Goal: Information Seeking & Learning: Learn about a topic

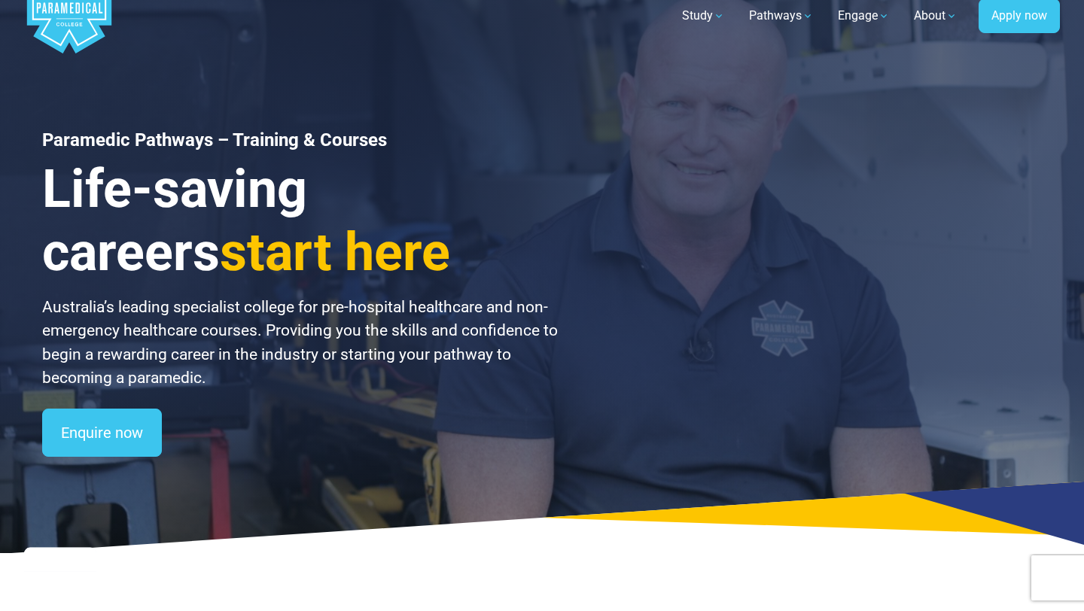
scroll to position [50, 0]
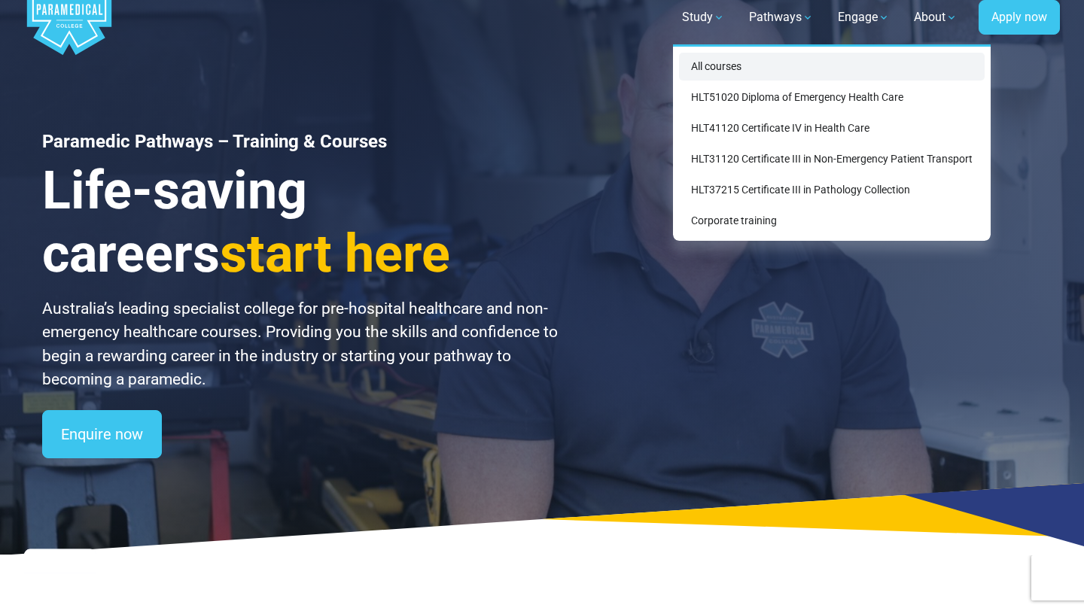
click at [713, 62] on link "All courses" at bounding box center [832, 67] width 306 height 28
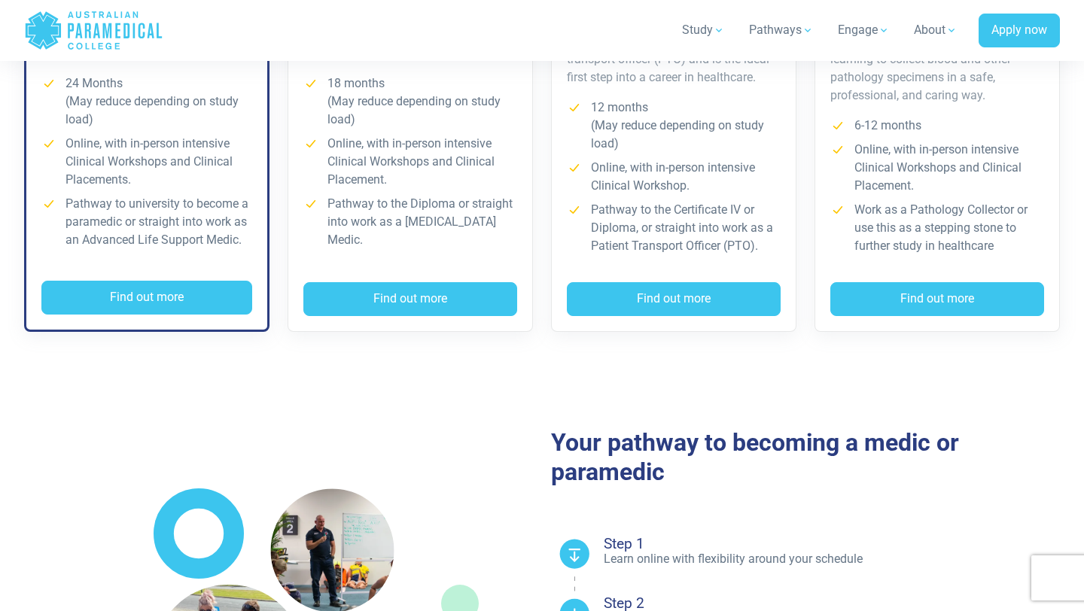
scroll to position [615, 0]
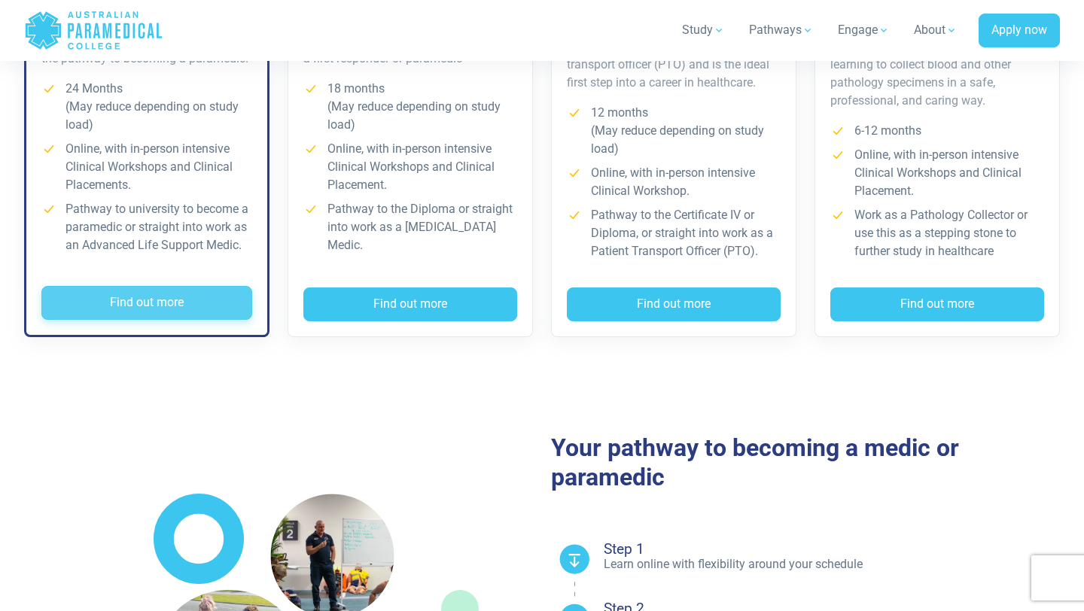
click at [176, 294] on button "Find out more" at bounding box center [146, 303] width 211 height 35
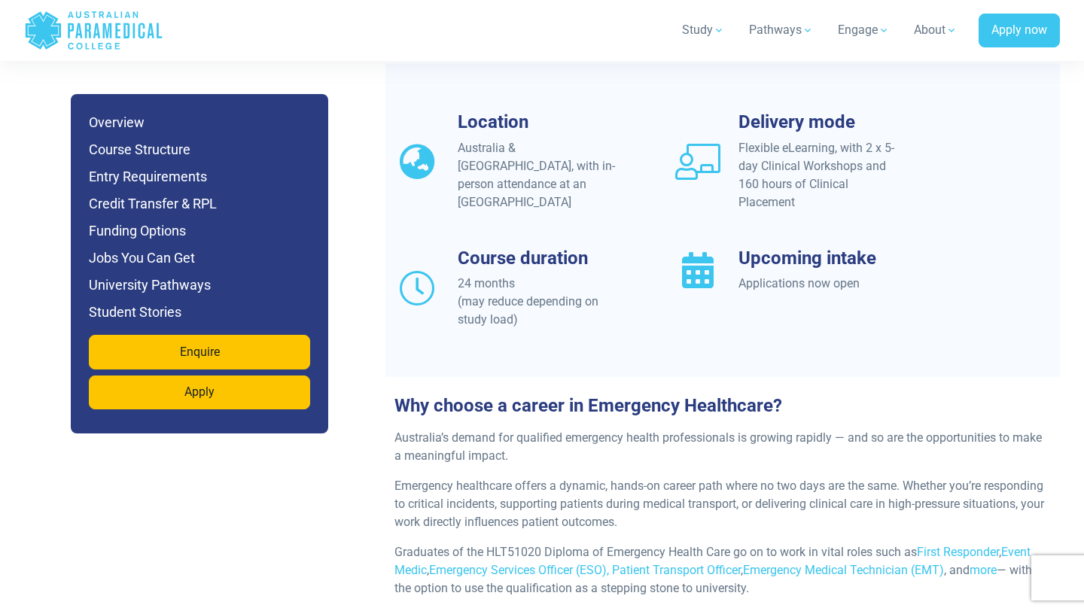
scroll to position [1373, 0]
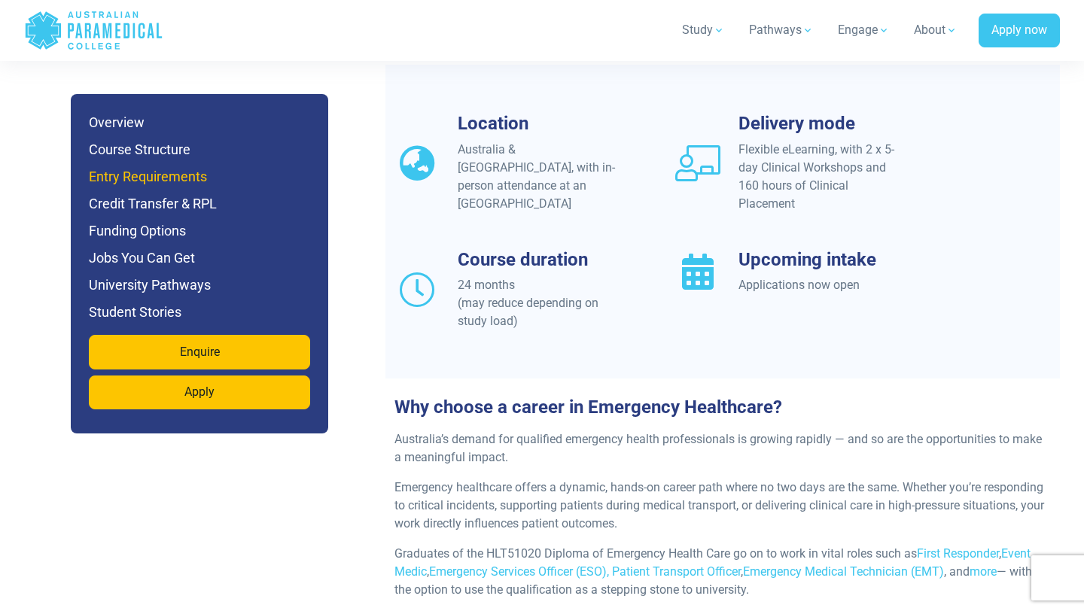
click at [144, 178] on h6 "Entry Requirements" at bounding box center [199, 176] width 221 height 21
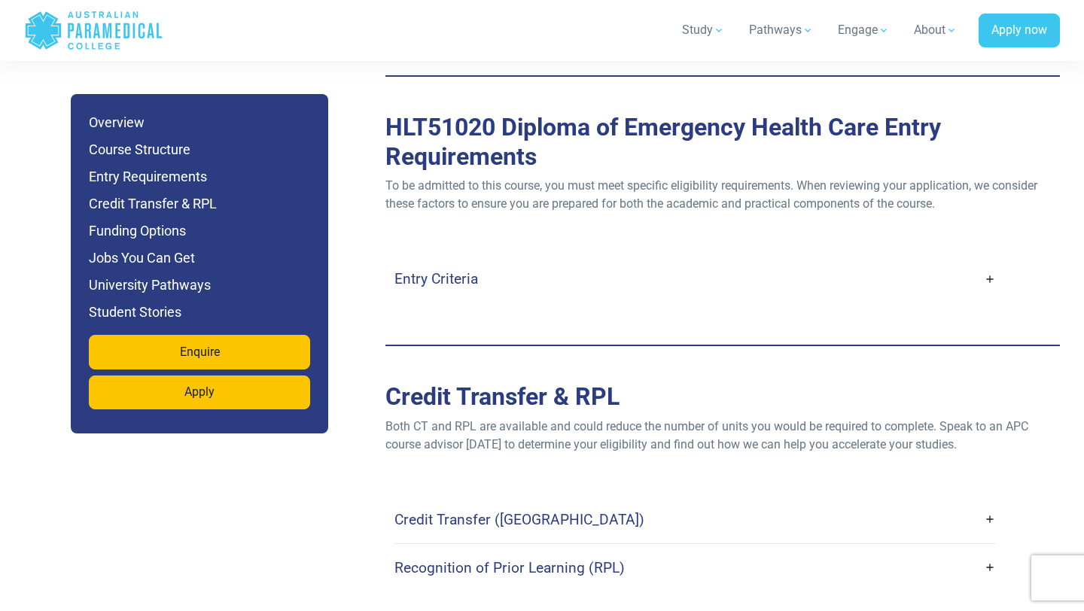
scroll to position [4080, 0]
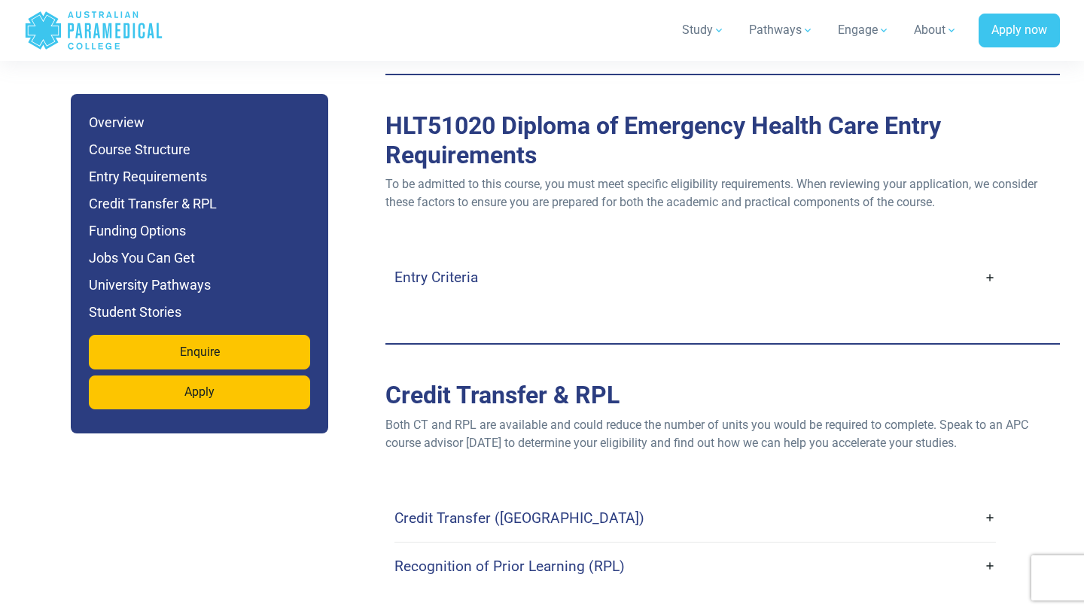
click at [990, 260] on link "Entry Criteria" at bounding box center [694, 277] width 601 height 35
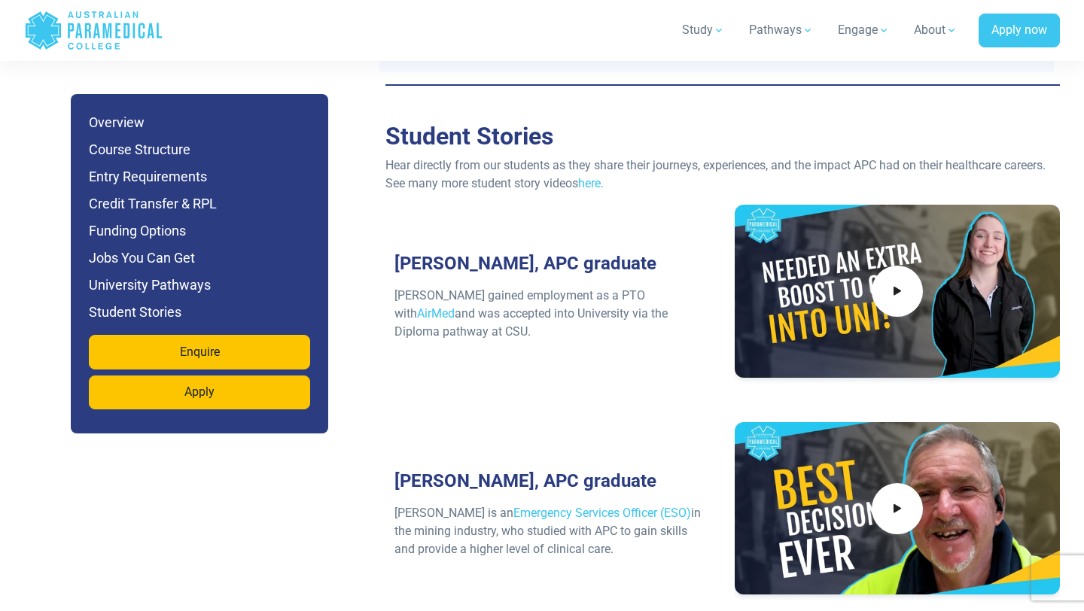
scroll to position [7022, 0]
